Goal: Information Seeking & Learning: Compare options

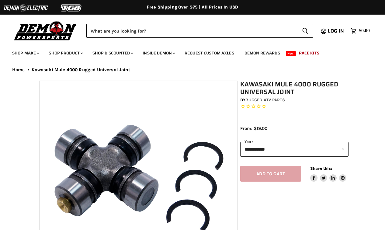
select select "******"
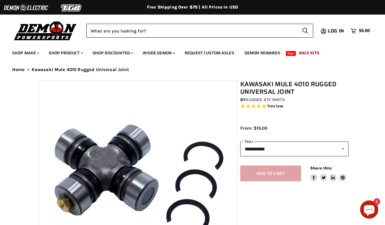
select select "******"
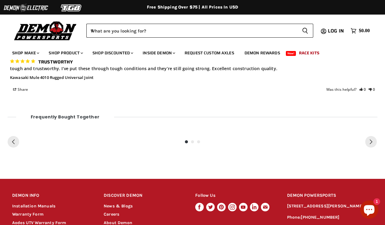
scroll to position [561, 0]
